Goal: Browse casually

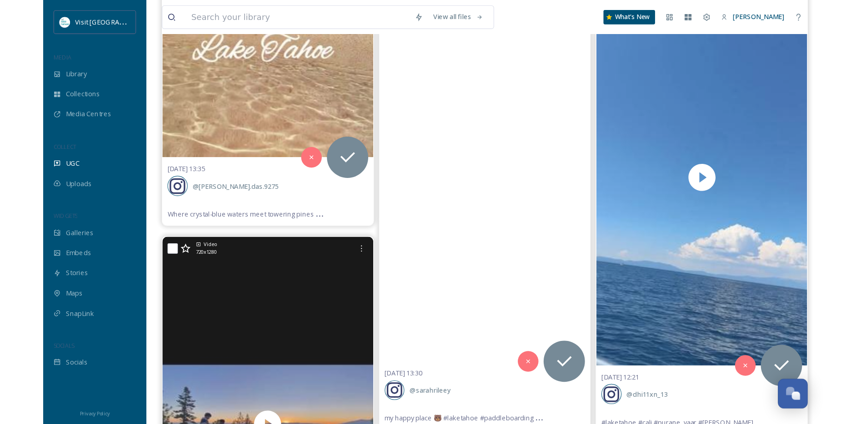
scroll to position [34211, 0]
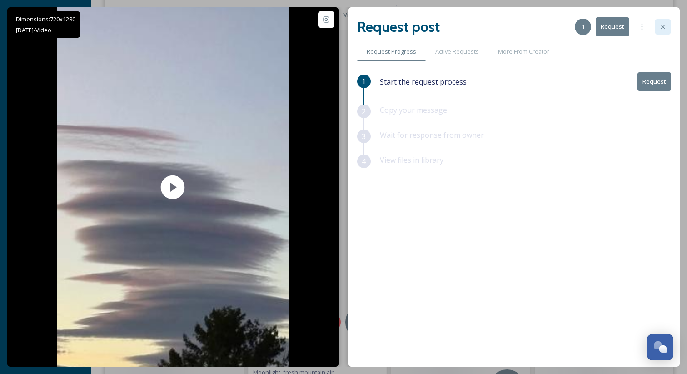
click at [667, 27] on icon at bounding box center [662, 26] width 7 height 7
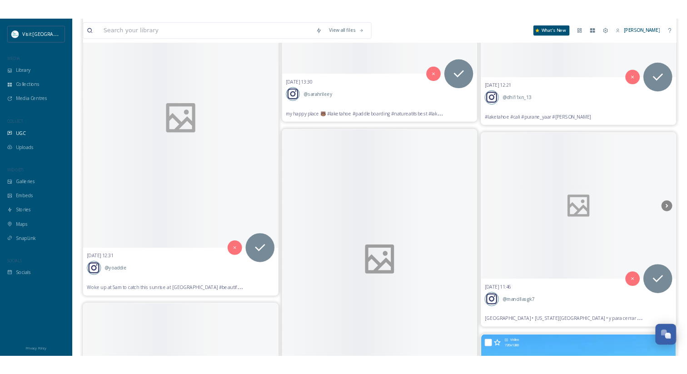
scroll to position [34212, 0]
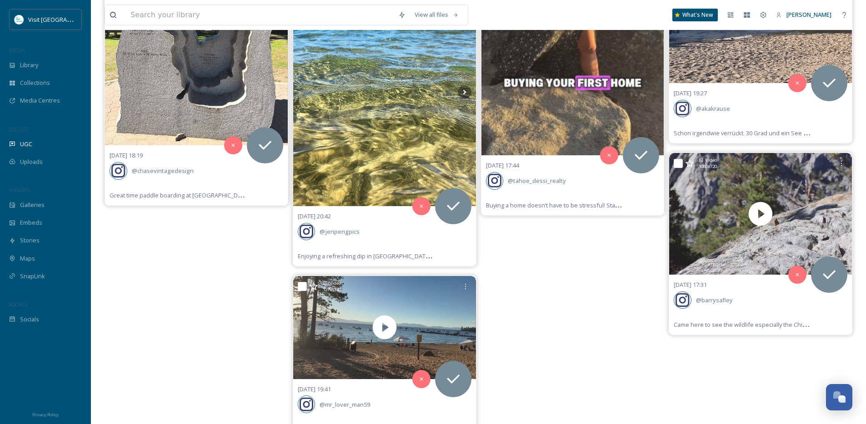
scroll to position [17105, 0]
